Goal: Transaction & Acquisition: Purchase product/service

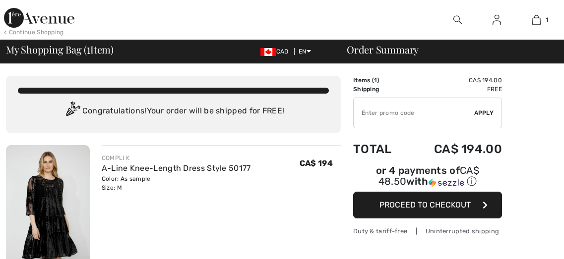
checkbox input "true"
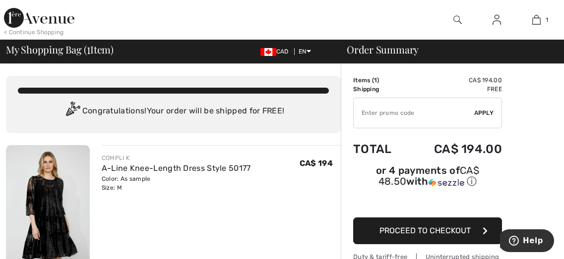
click at [375, 109] on input "TEXT" at bounding box center [413, 113] width 120 height 30
type input "NEW15"
click at [481, 110] on span "Apply" at bounding box center [484, 113] width 20 height 9
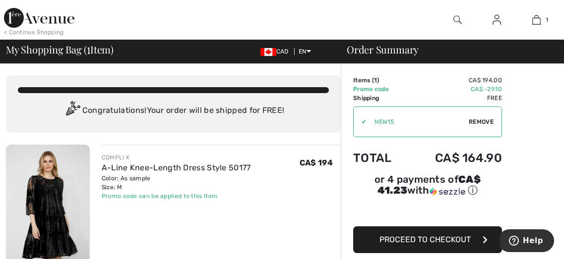
scroll to position [2, 0]
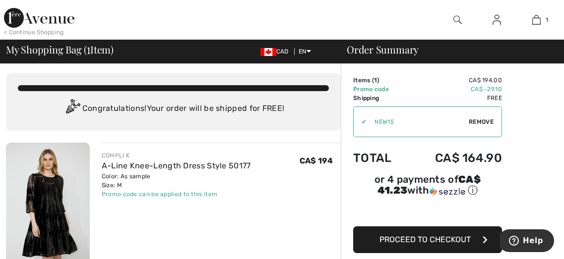
click at [424, 237] on span "Proceed to Checkout" at bounding box center [424, 239] width 91 height 9
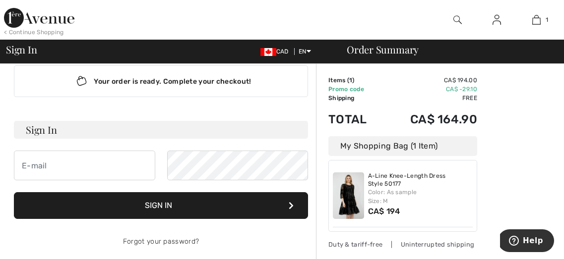
scroll to position [22, 0]
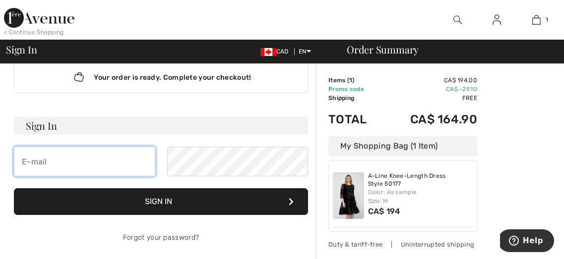
click at [34, 162] on input "email" at bounding box center [84, 162] width 141 height 30
type input "[EMAIL_ADDRESS][PERSON_NAME][DOMAIN_NAME]"
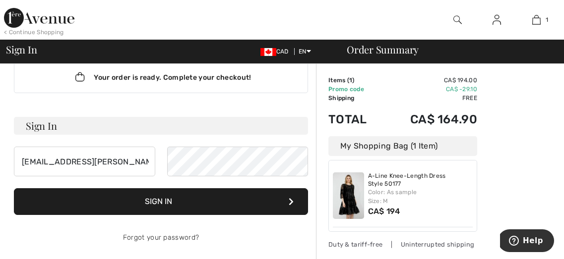
click at [157, 201] on button "Sign In" at bounding box center [161, 201] width 294 height 27
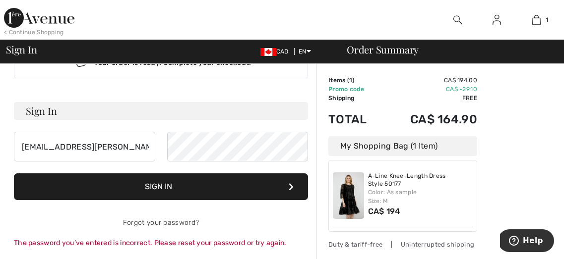
scroll to position [0, 0]
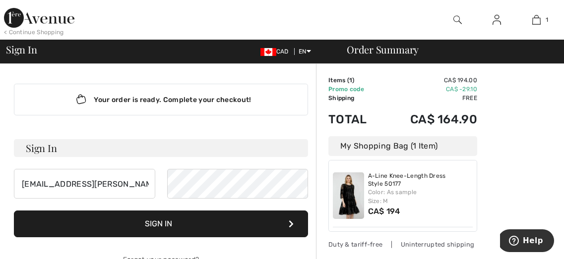
click at [497, 22] on img at bounding box center [496, 20] width 8 height 12
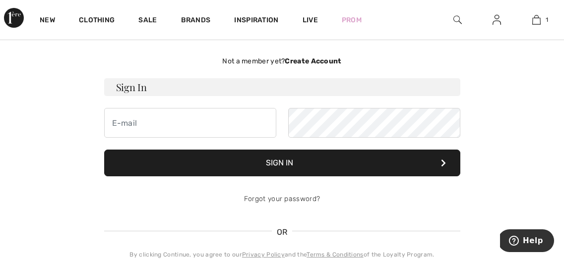
scroll to position [47, 0]
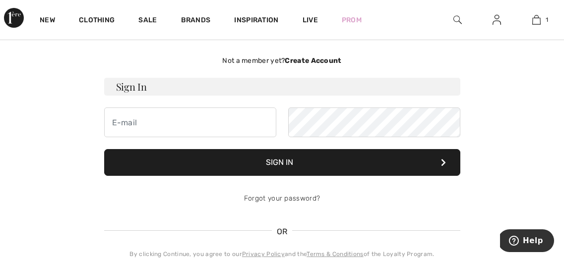
click at [308, 59] on strong "Create Account" at bounding box center [312, 61] width 57 height 8
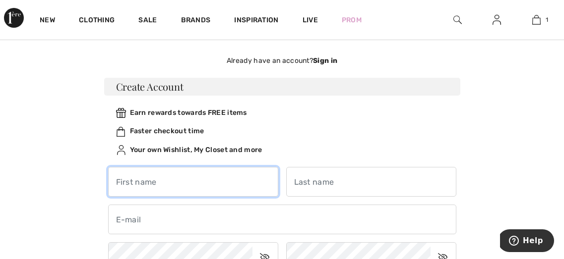
click at [138, 177] on input "text" at bounding box center [193, 182] width 170 height 30
type input "Andi"
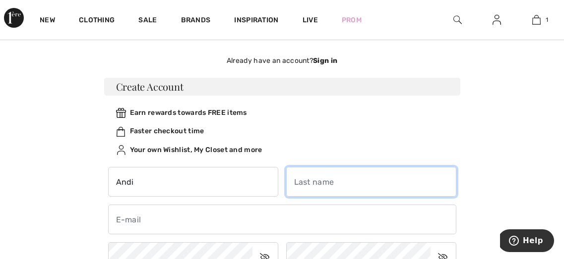
click at [301, 183] on input "text" at bounding box center [371, 182] width 170 height 30
type input "[PERSON_NAME]"
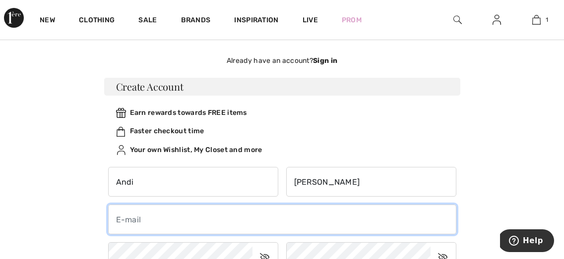
click at [122, 219] on input "email" at bounding box center [282, 220] width 348 height 30
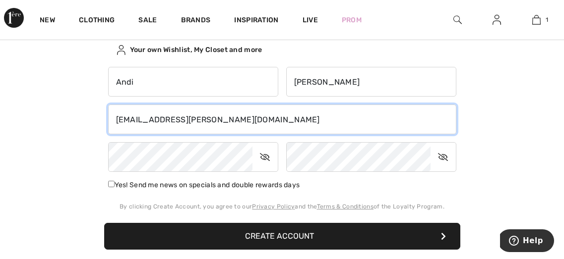
scroll to position [148, 0]
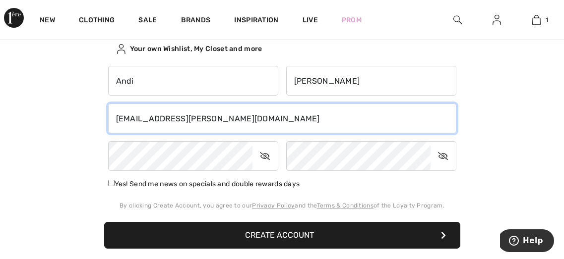
type input "[EMAIL_ADDRESS][PERSON_NAME][DOMAIN_NAME]"
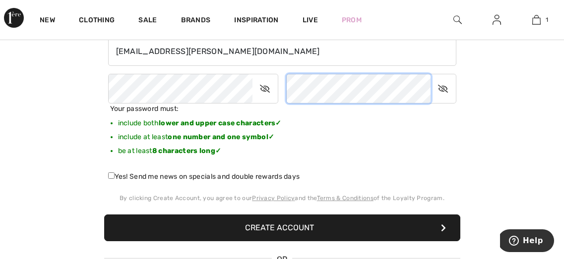
scroll to position [216, 0]
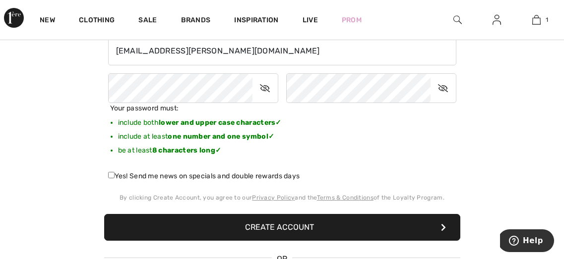
click at [109, 172] on input "Yes! Send me news on specials and double rewards days" at bounding box center [111, 175] width 6 height 6
checkbox input "true"
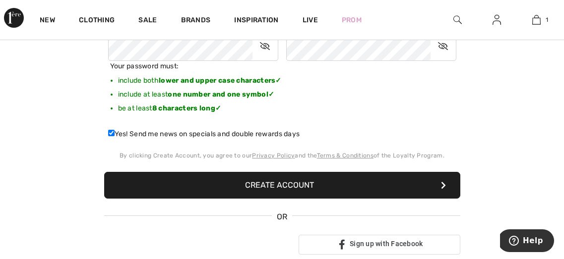
scroll to position [255, 0]
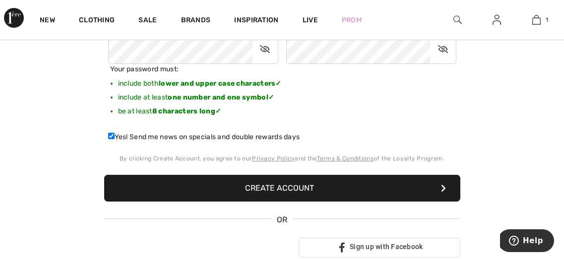
click at [283, 186] on button "Create Account" at bounding box center [282, 188] width 356 height 27
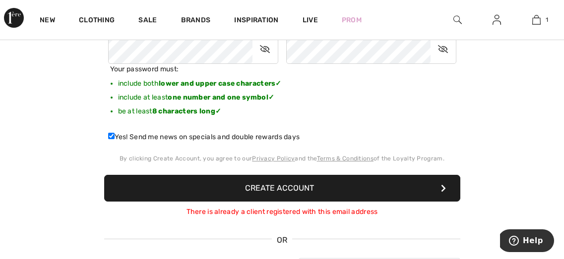
click at [285, 184] on button "Create Account" at bounding box center [282, 188] width 356 height 27
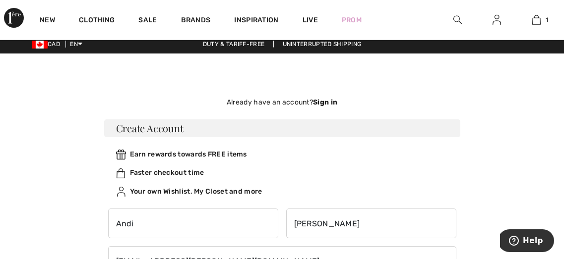
scroll to position [0, 0]
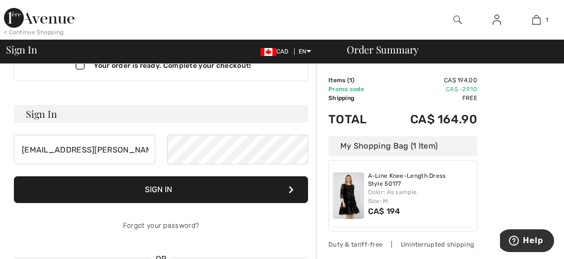
scroll to position [30, 0]
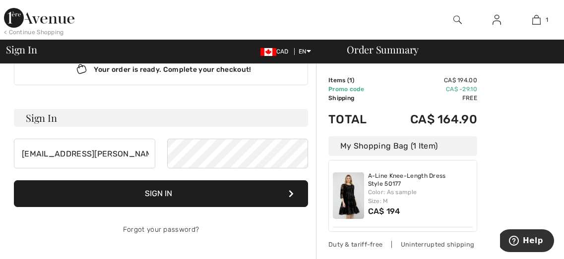
click at [159, 194] on button "Sign In" at bounding box center [161, 193] width 294 height 27
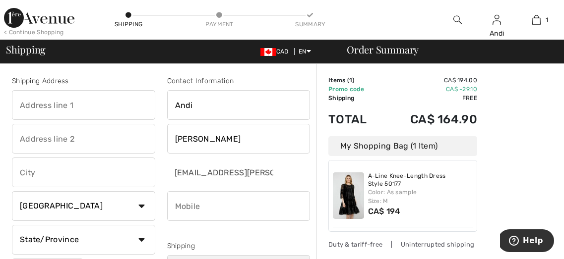
click at [201, 206] on input "phone" at bounding box center [238, 206] width 143 height 30
type input "6472010227"
type input "[STREET_ADDRESS][PERSON_NAME]"
type input "Thornhill"
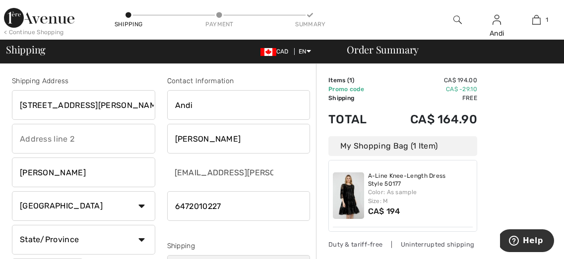
select select "ON"
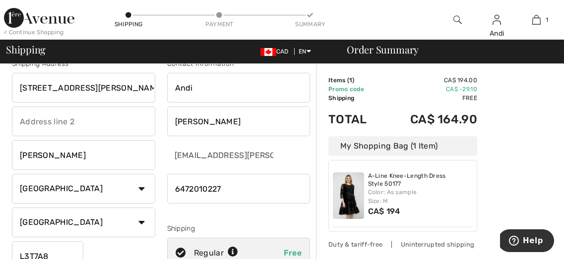
scroll to position [63, 0]
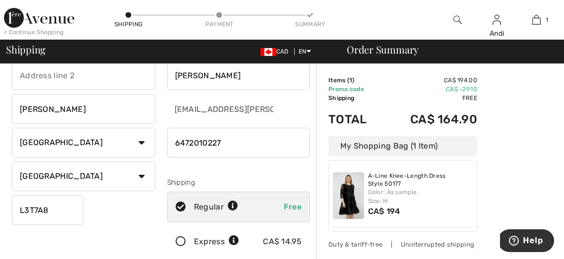
click at [34, 209] on input "L3T7A8" at bounding box center [47, 210] width 71 height 30
type input "L3T7A8"
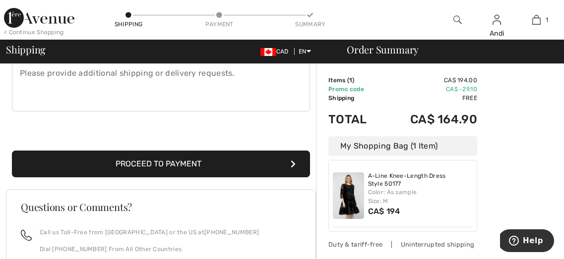
scroll to position [293, 0]
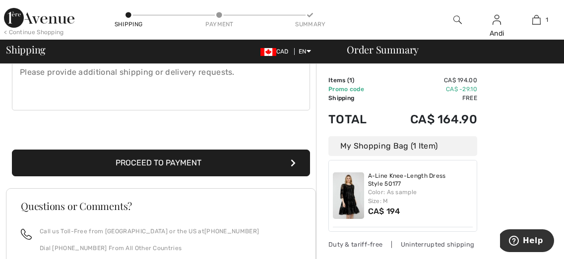
click at [166, 161] on button "Proceed to Payment" at bounding box center [161, 163] width 298 height 27
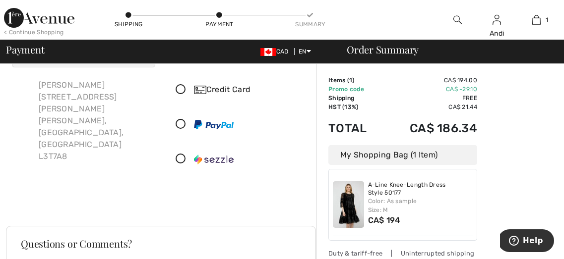
scroll to position [48, 0]
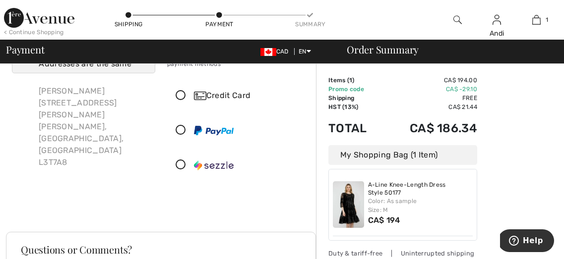
click at [180, 93] on icon at bounding box center [181, 96] width 26 height 10
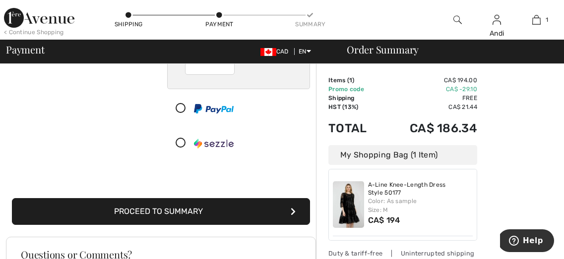
scroll to position [185, 0]
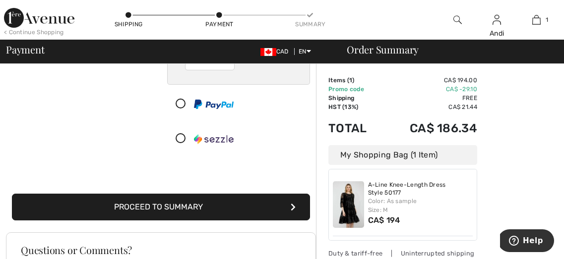
click at [165, 206] on button "Proceed to Summary" at bounding box center [161, 207] width 298 height 27
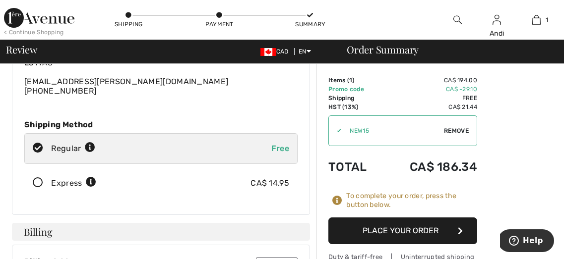
scroll to position [87, 0]
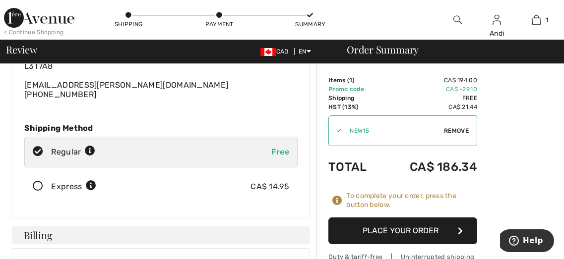
click at [397, 227] on button "Place Your Order" at bounding box center [402, 231] width 149 height 27
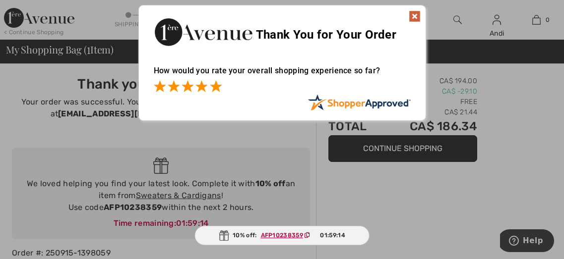
click at [214, 85] on span at bounding box center [216, 86] width 12 height 12
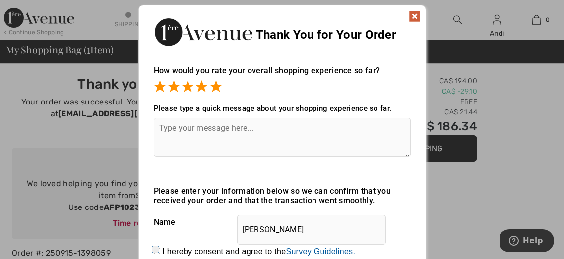
click at [415, 16] on img at bounding box center [414, 16] width 12 height 12
